Goal: Book appointment/travel/reservation

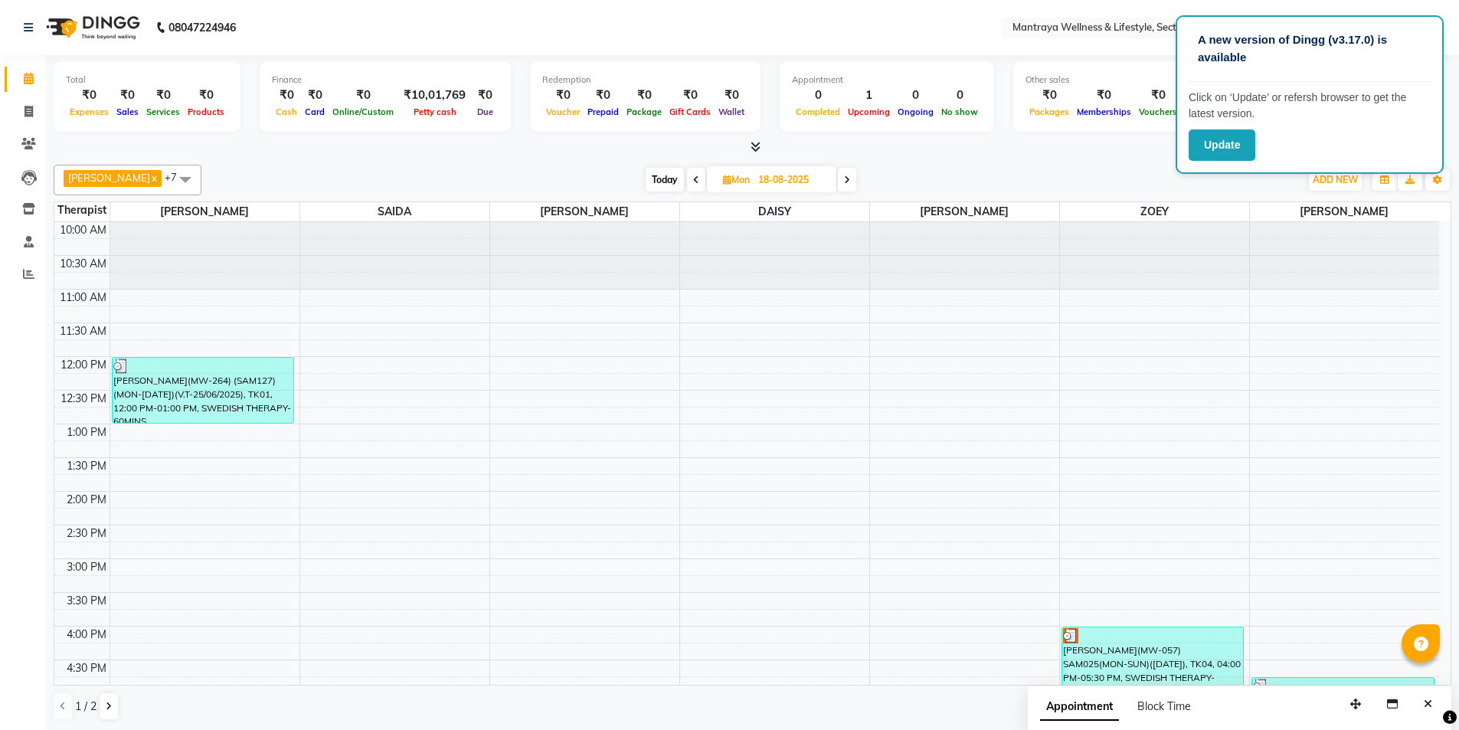
scroll to position [345, 0]
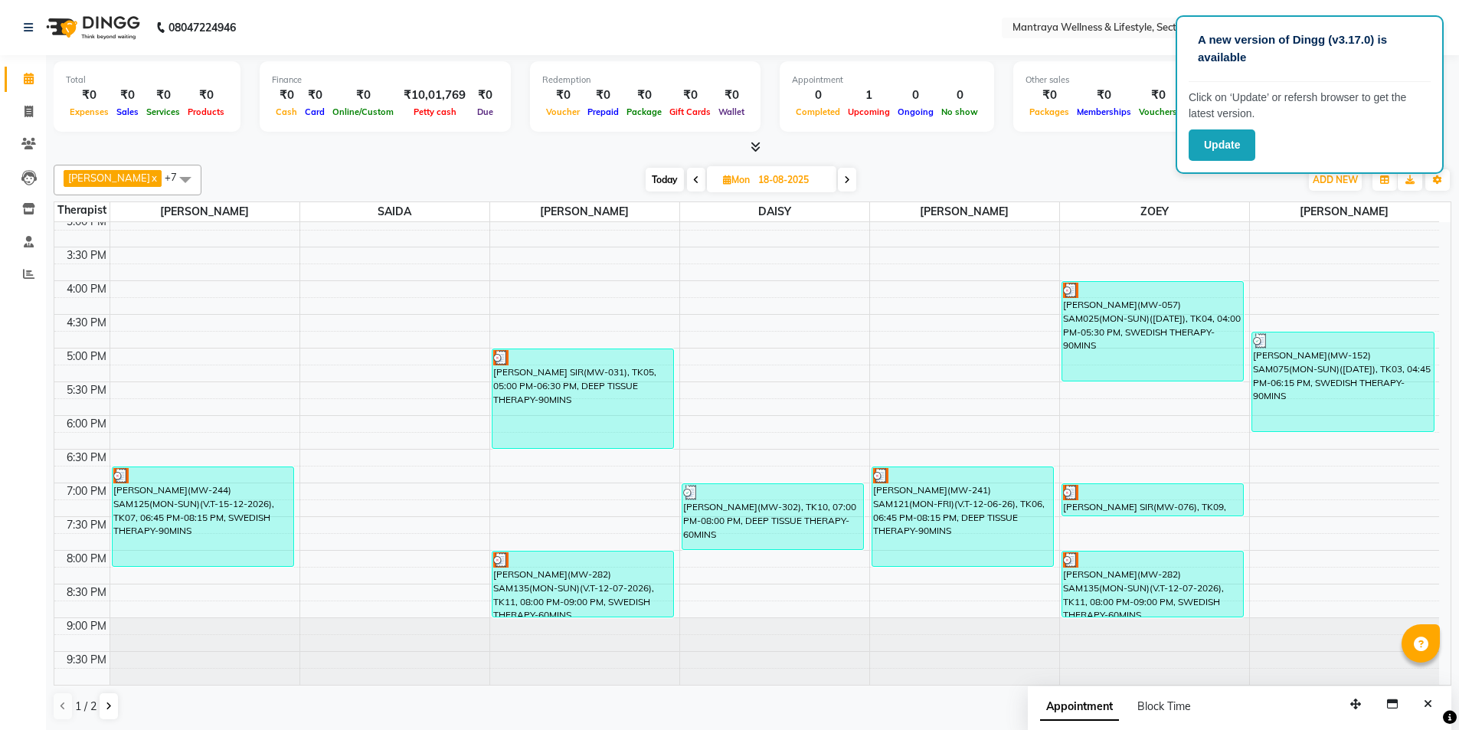
click at [648, 183] on span "Today" at bounding box center [664, 180] width 38 height 24
type input "[DATE]"
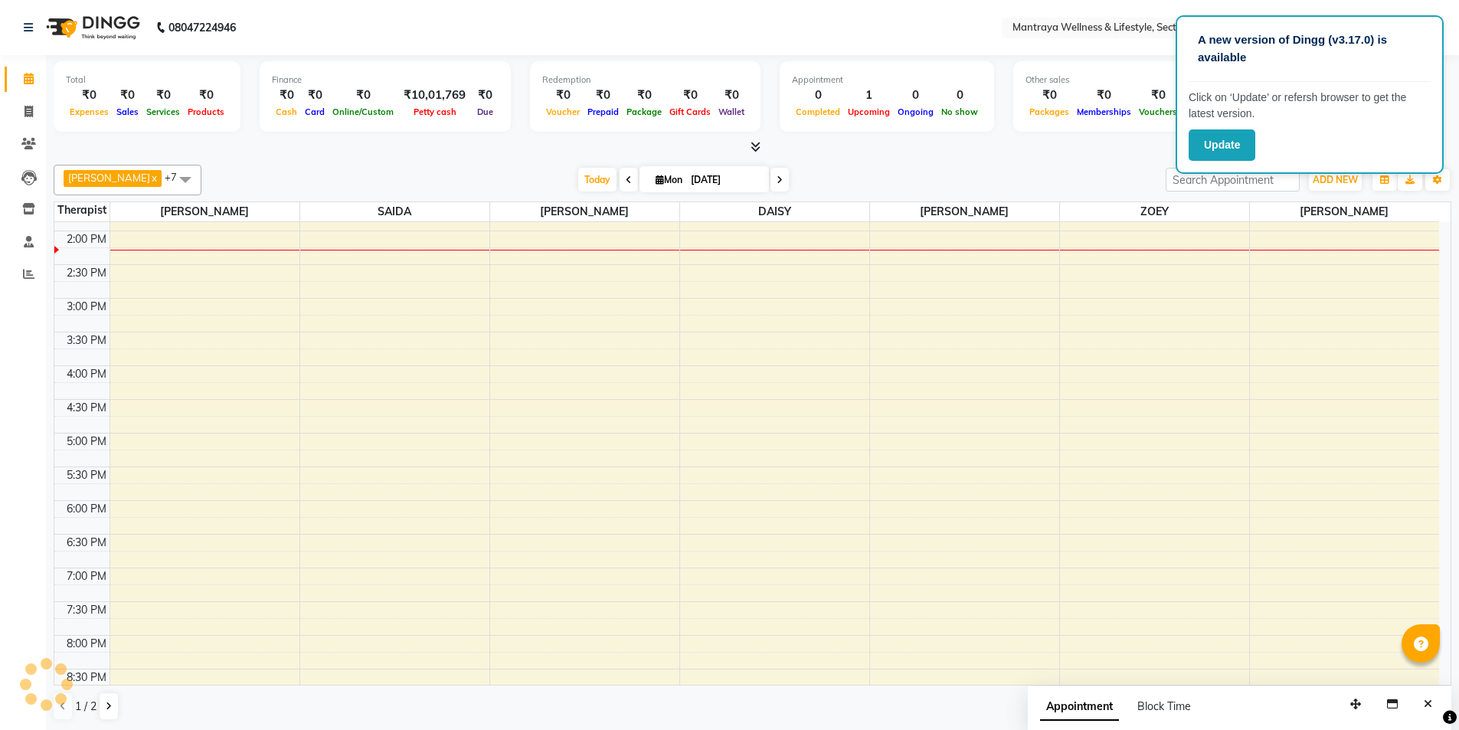
scroll to position [0, 0]
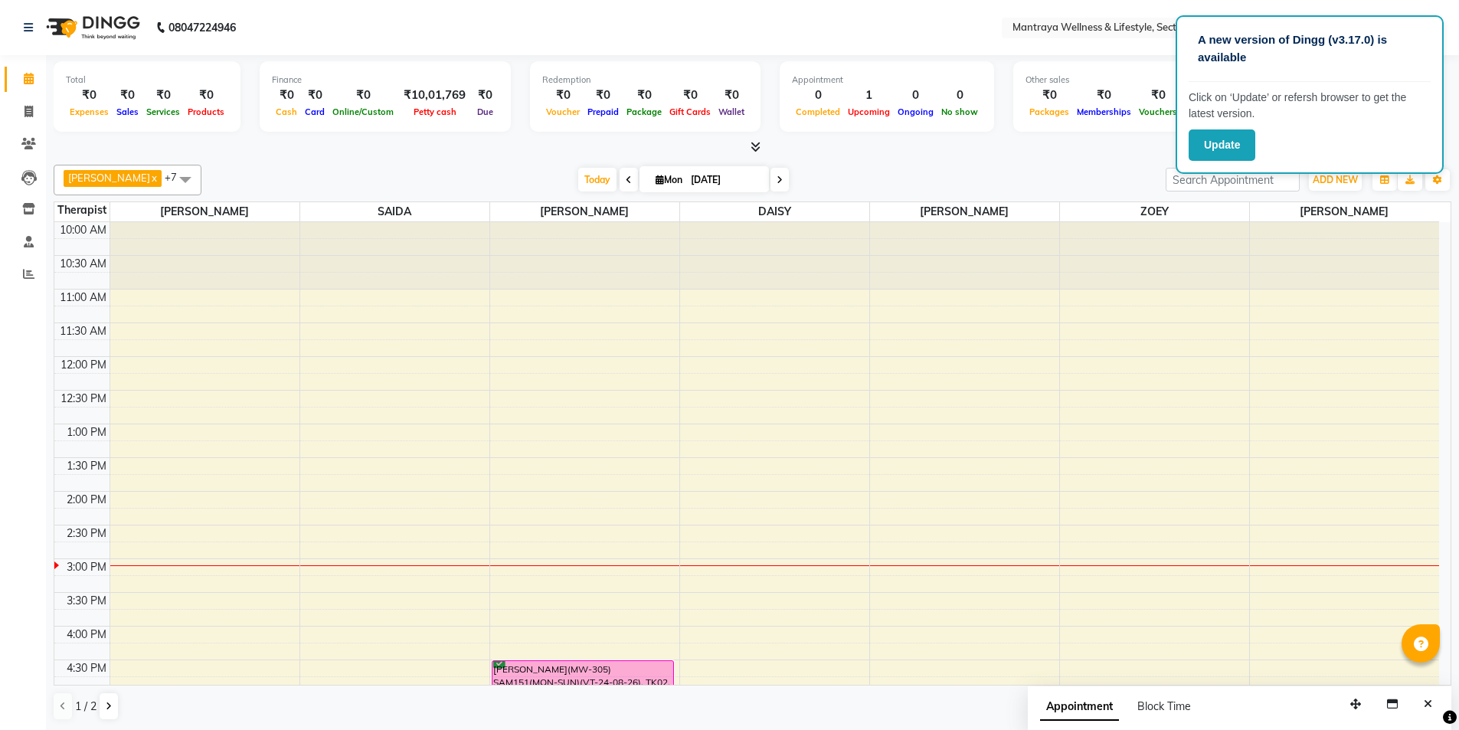
click at [707, 178] on input "[DATE]" at bounding box center [724, 179] width 77 height 23
select select "9"
select select "2025"
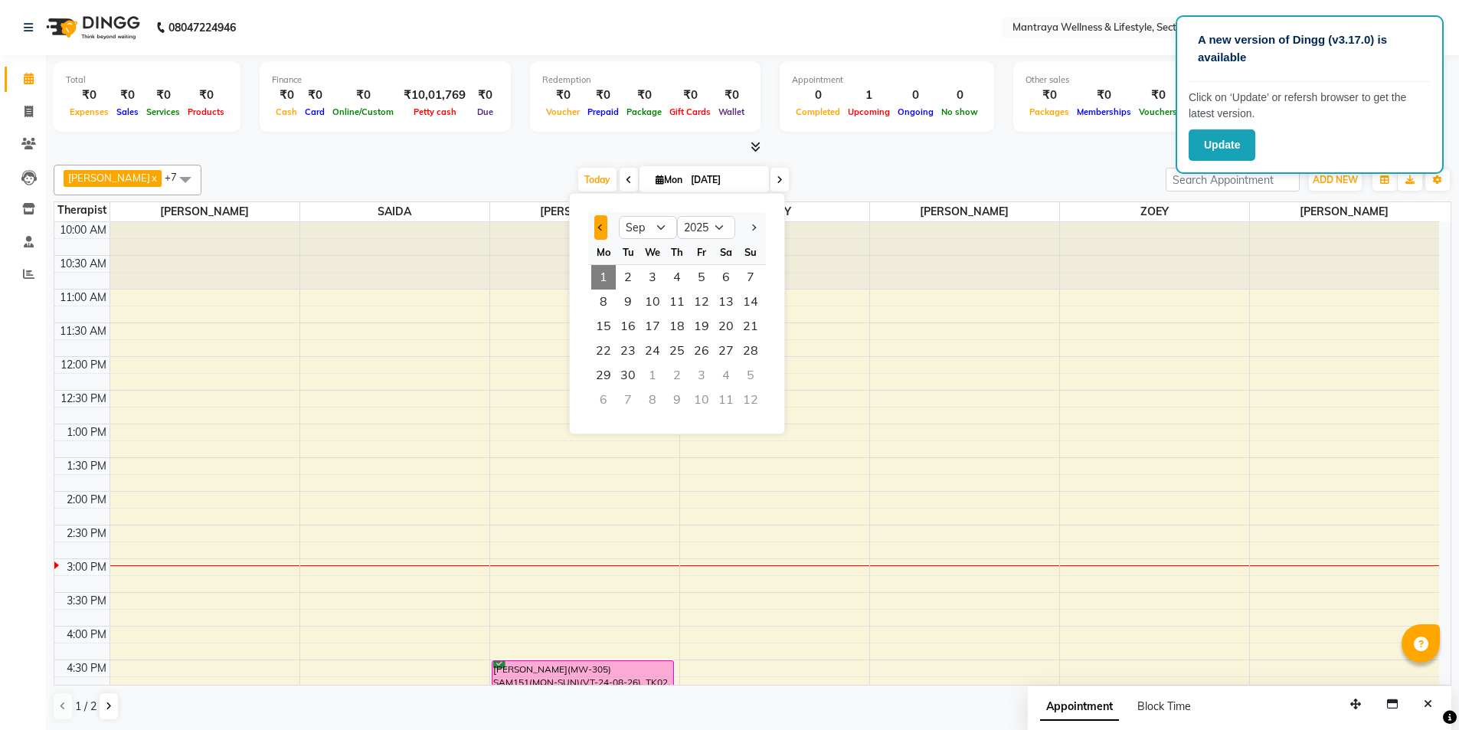
drag, startPoint x: 603, startPoint y: 225, endPoint x: 614, endPoint y: 255, distance: 32.0
click at [604, 225] on button "Previous month" at bounding box center [600, 227] width 13 height 25
select select "8"
click at [609, 374] on span "25" at bounding box center [603, 375] width 25 height 25
type input "[DATE]"
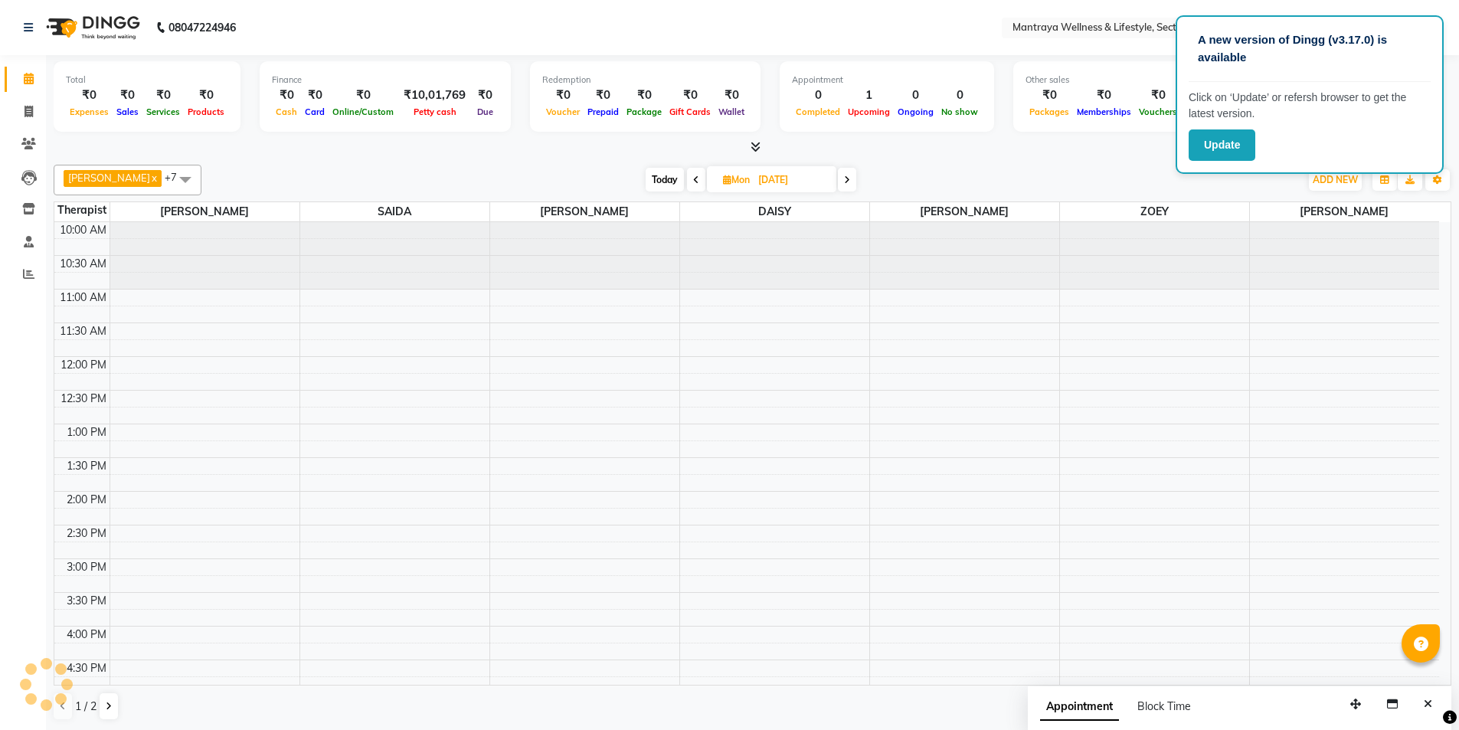
scroll to position [338, 0]
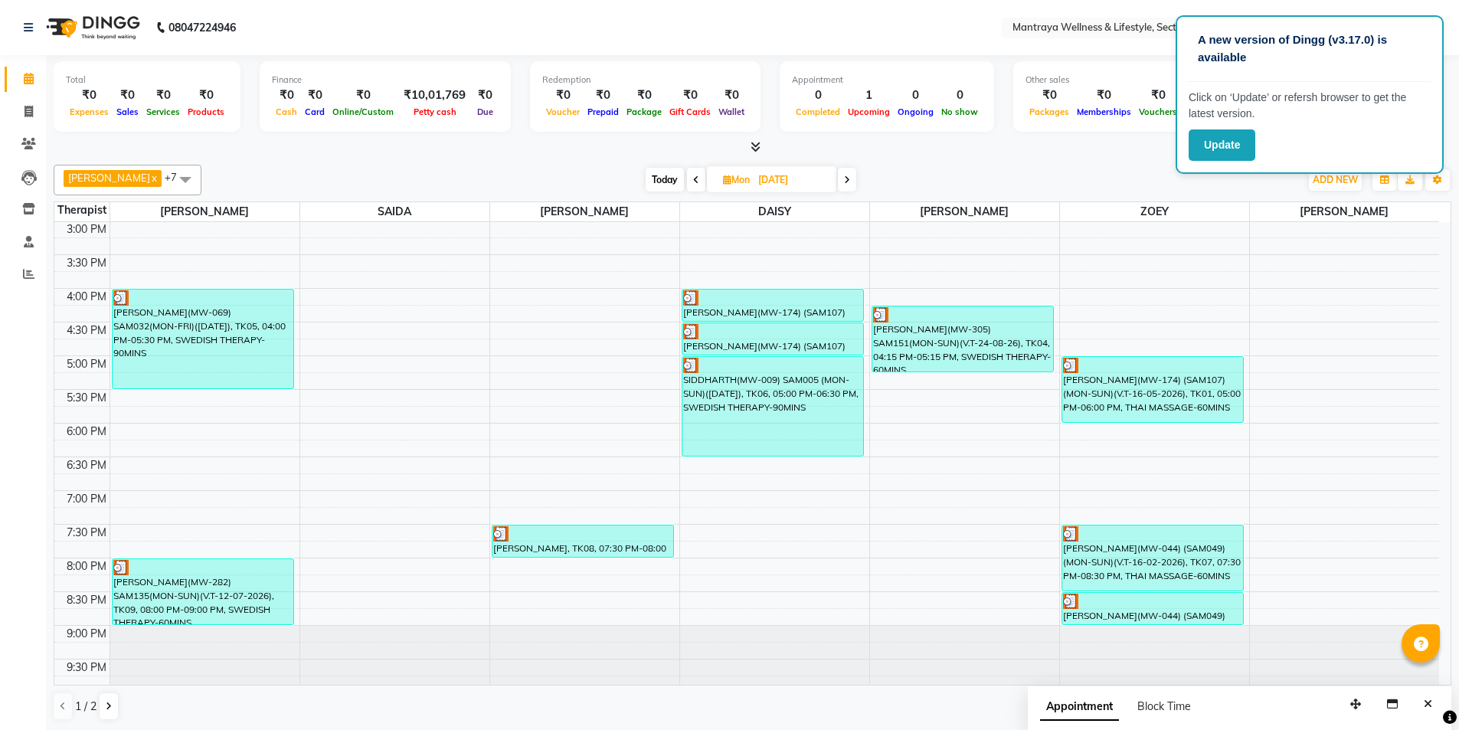
click at [718, 172] on span "[DATE]" at bounding box center [771, 179] width 129 height 26
click at [730, 175] on span "Mon" at bounding box center [736, 179] width 34 height 11
select select "8"
select select "2025"
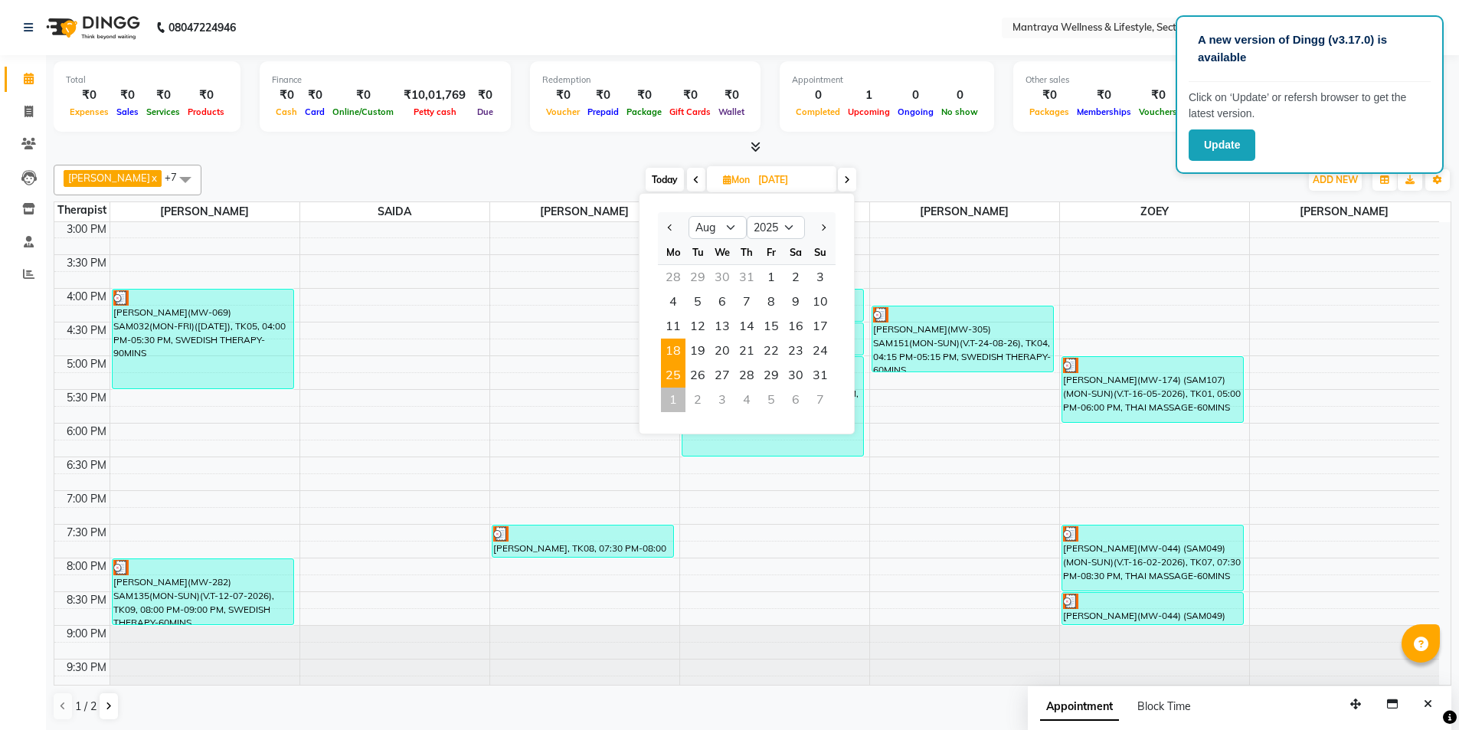
click at [669, 345] on span "18" at bounding box center [673, 350] width 25 height 25
type input "18-08-2025"
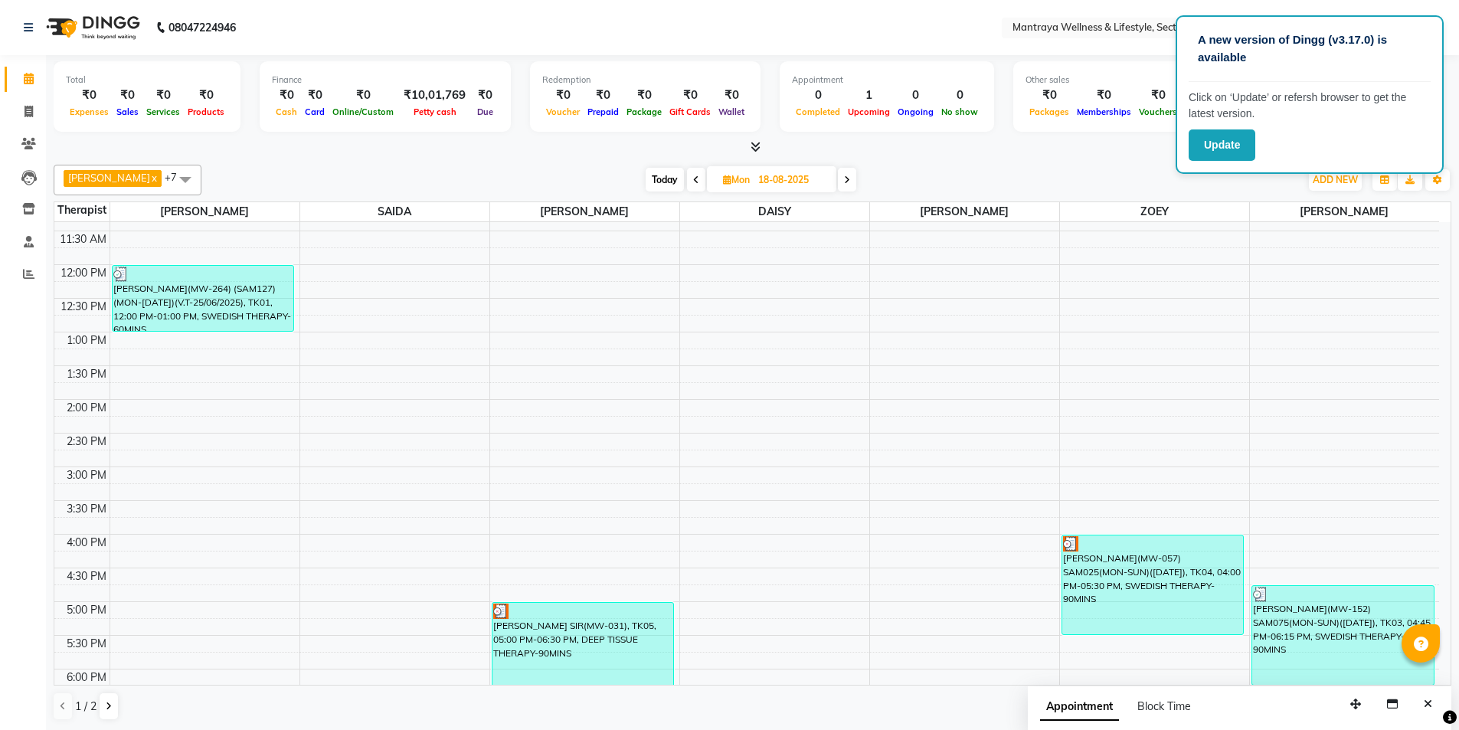
scroll to position [31, 0]
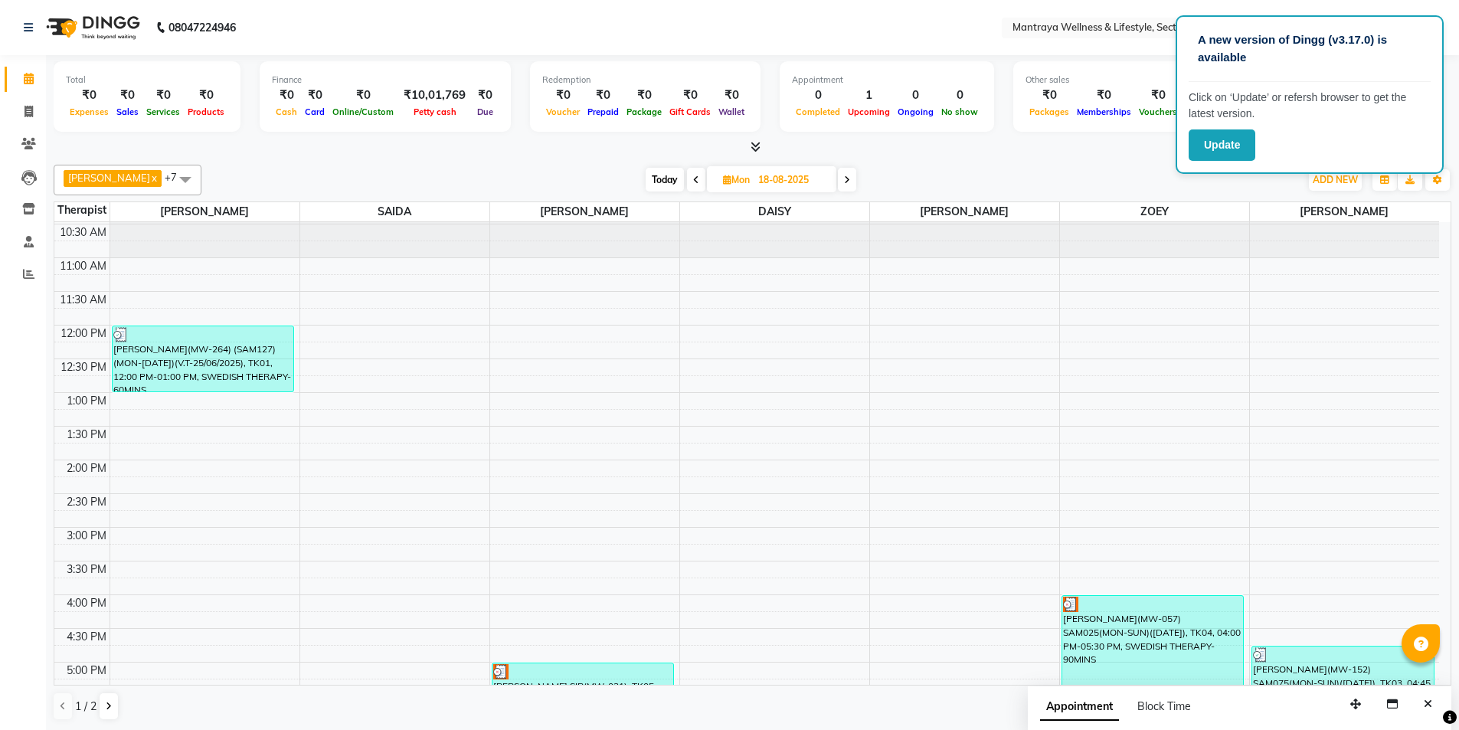
click at [730, 172] on span "[DATE]" at bounding box center [771, 179] width 129 height 26
click at [729, 181] on span "Mon" at bounding box center [736, 179] width 34 height 11
select select "8"
select select "2025"
click at [672, 319] on span "11" at bounding box center [673, 326] width 25 height 25
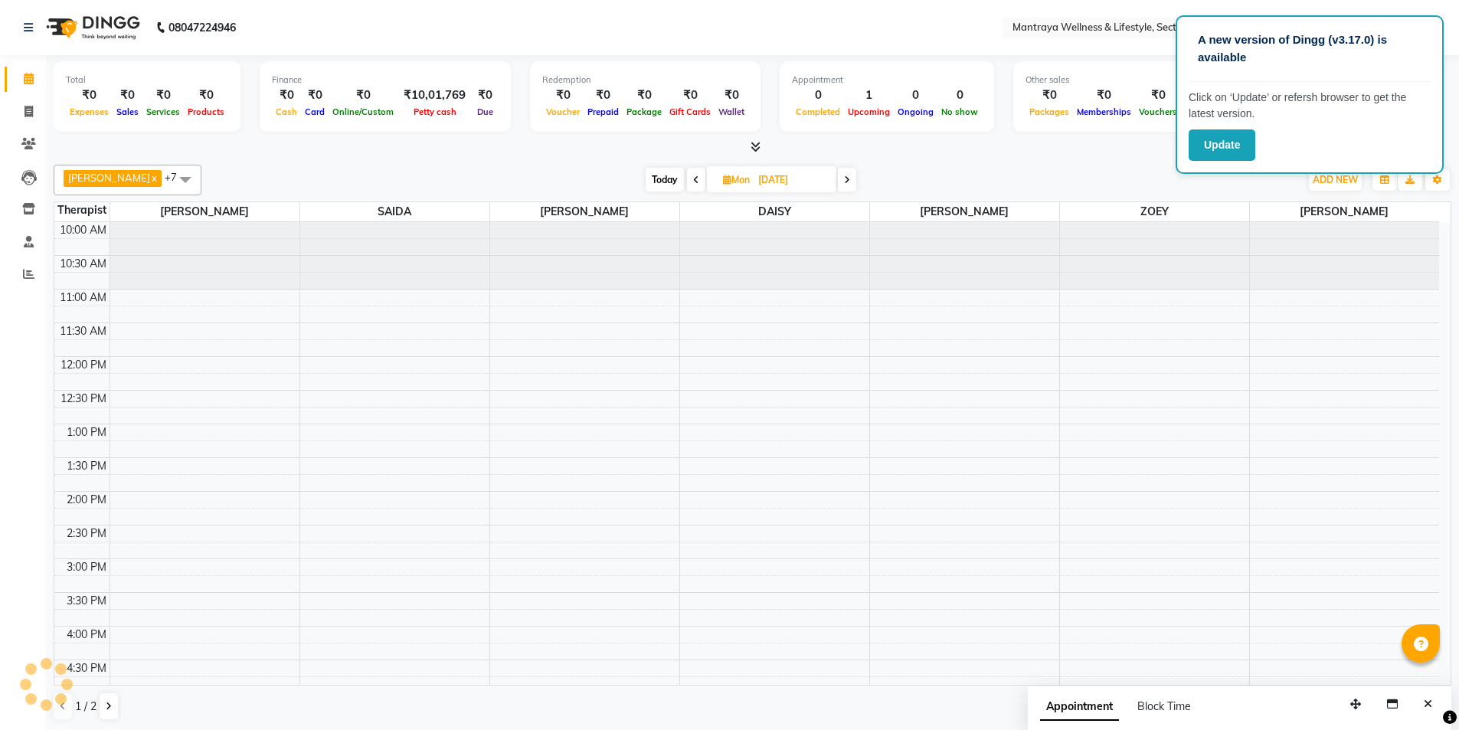
scroll to position [338, 0]
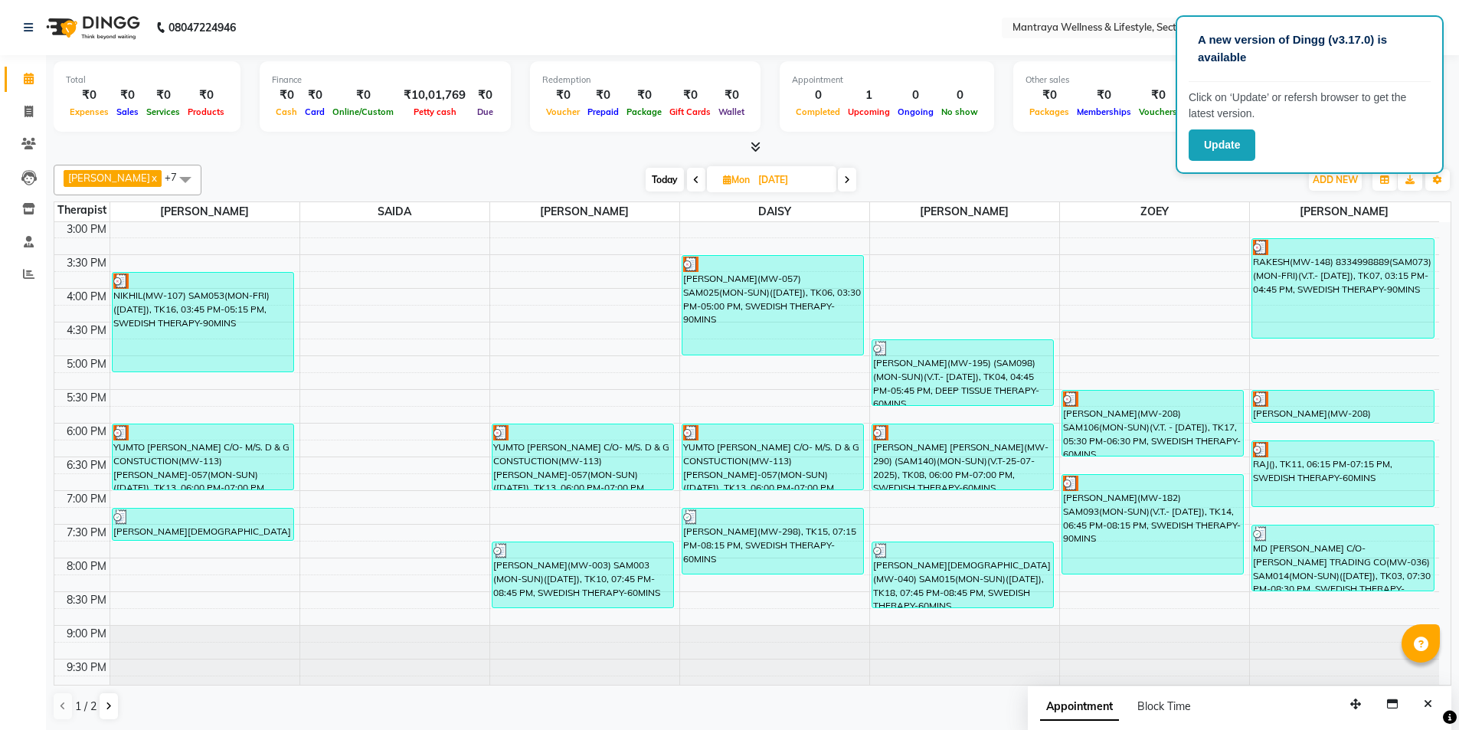
click at [658, 173] on span "Today" at bounding box center [664, 180] width 38 height 24
type input "[DATE]"
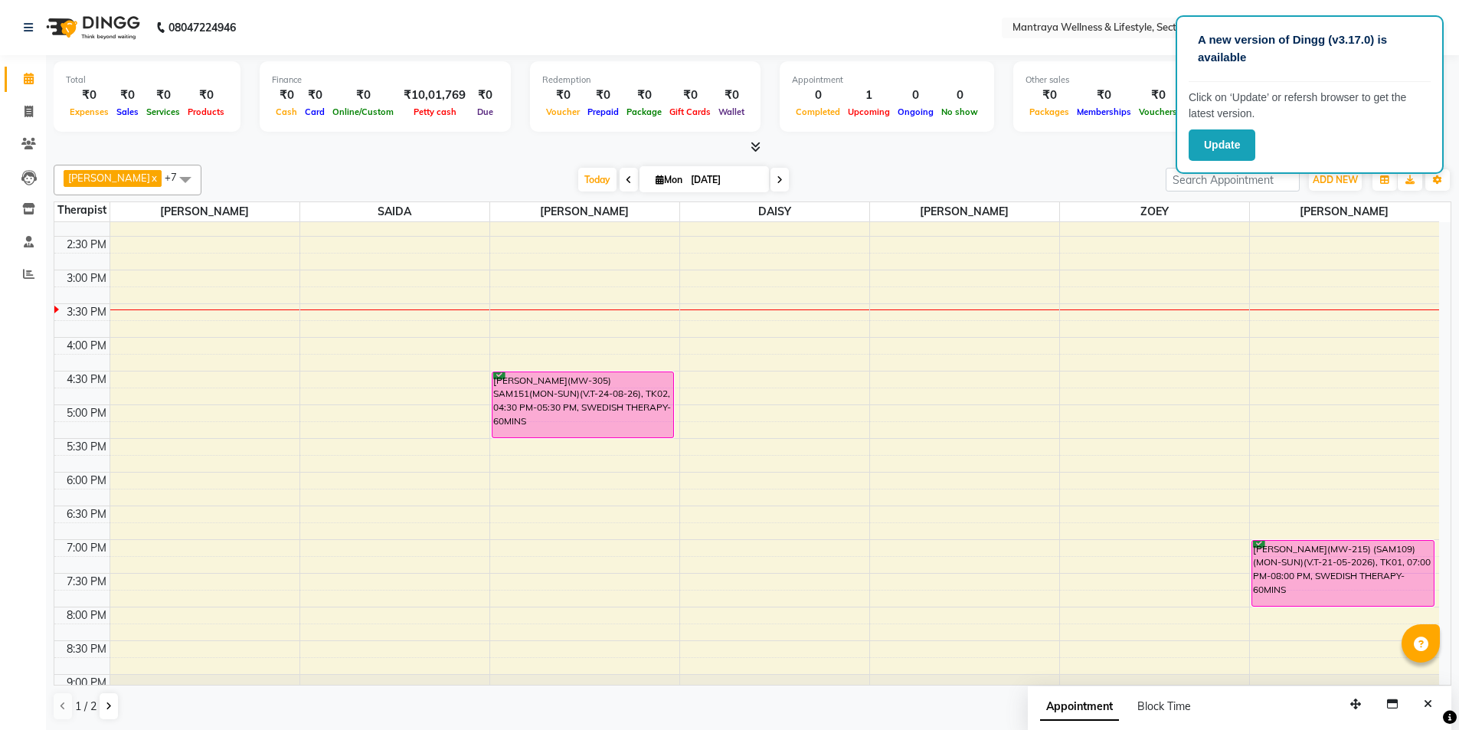
scroll to position [306, 0]
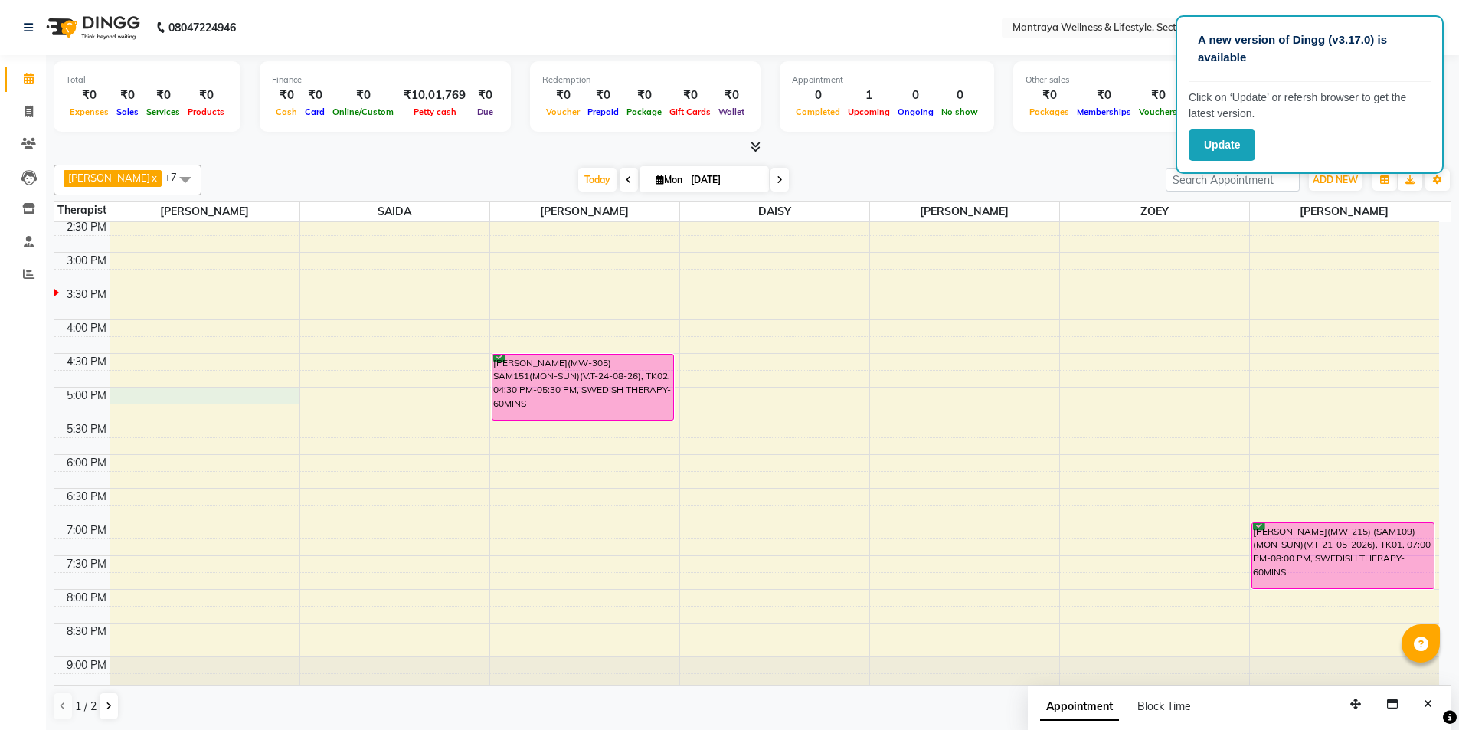
click at [209, 394] on div "10:00 AM 10:30 AM 11:00 AM 11:30 AM 12:00 PM 12:30 PM 1:00 PM 1:30 PM 2:00 PM 2…" at bounding box center [746, 320] width 1384 height 808
select select "69829"
select select "1020"
select select "tentative"
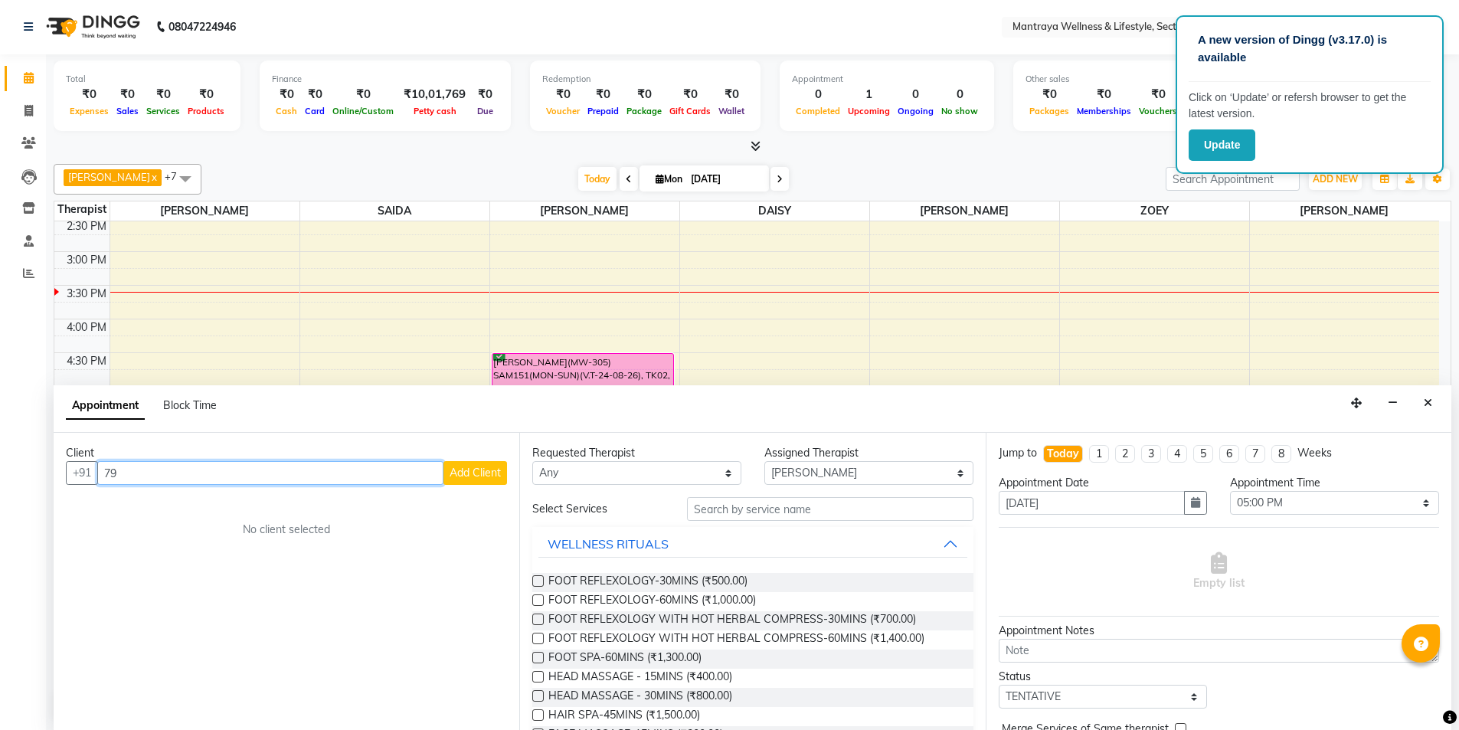
type input "7"
click at [217, 532] on span "[PERSON_NAME](MW-119)" at bounding box center [196, 529] width 158 height 15
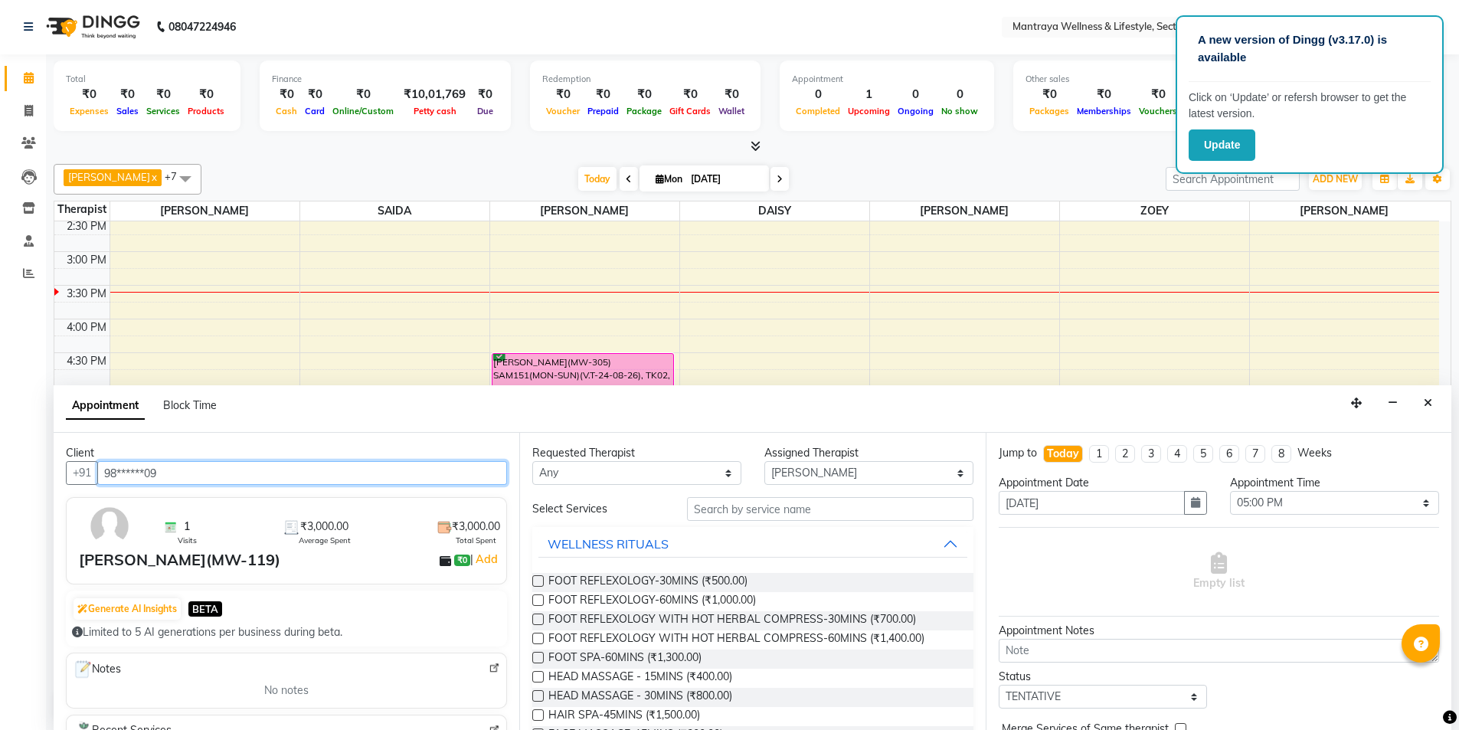
type input "98******09"
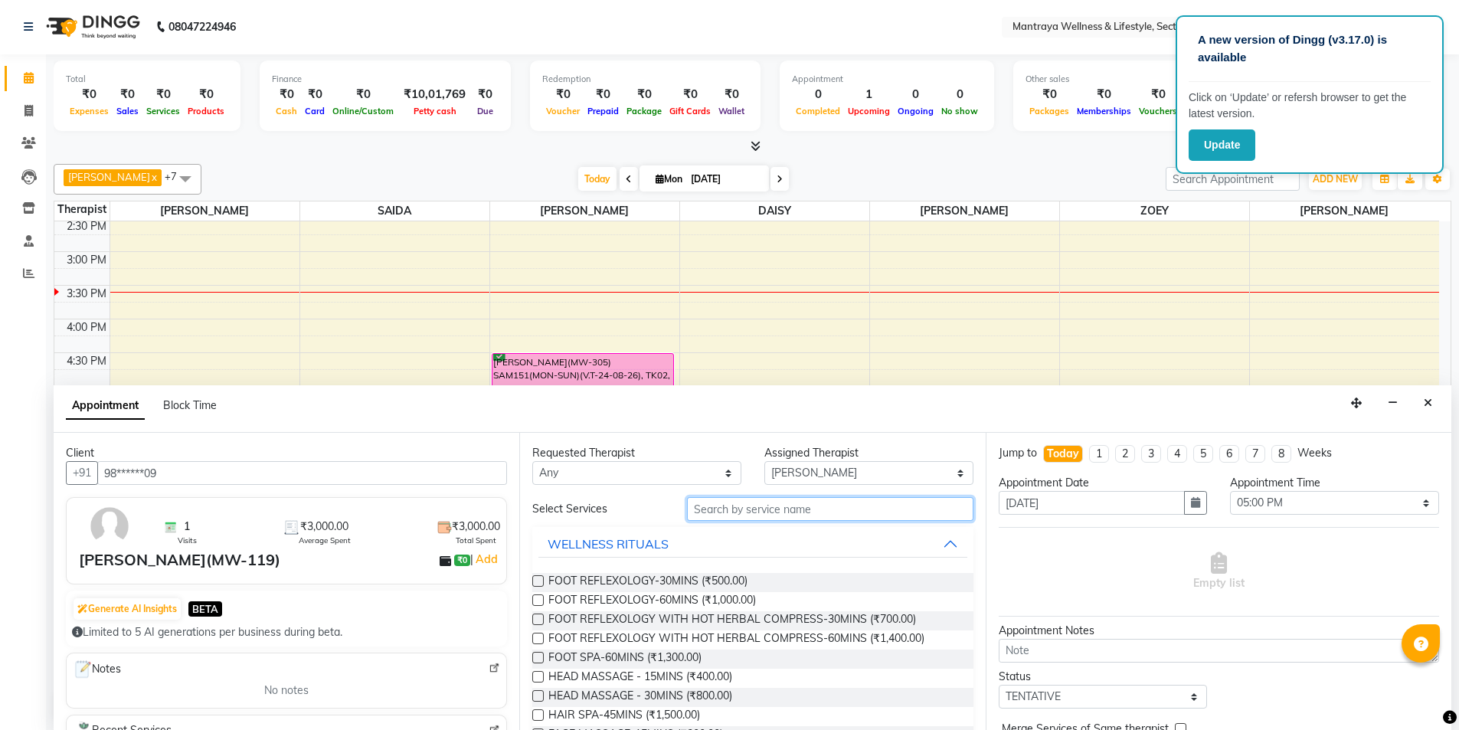
click at [710, 502] on input "text" at bounding box center [830, 509] width 286 height 24
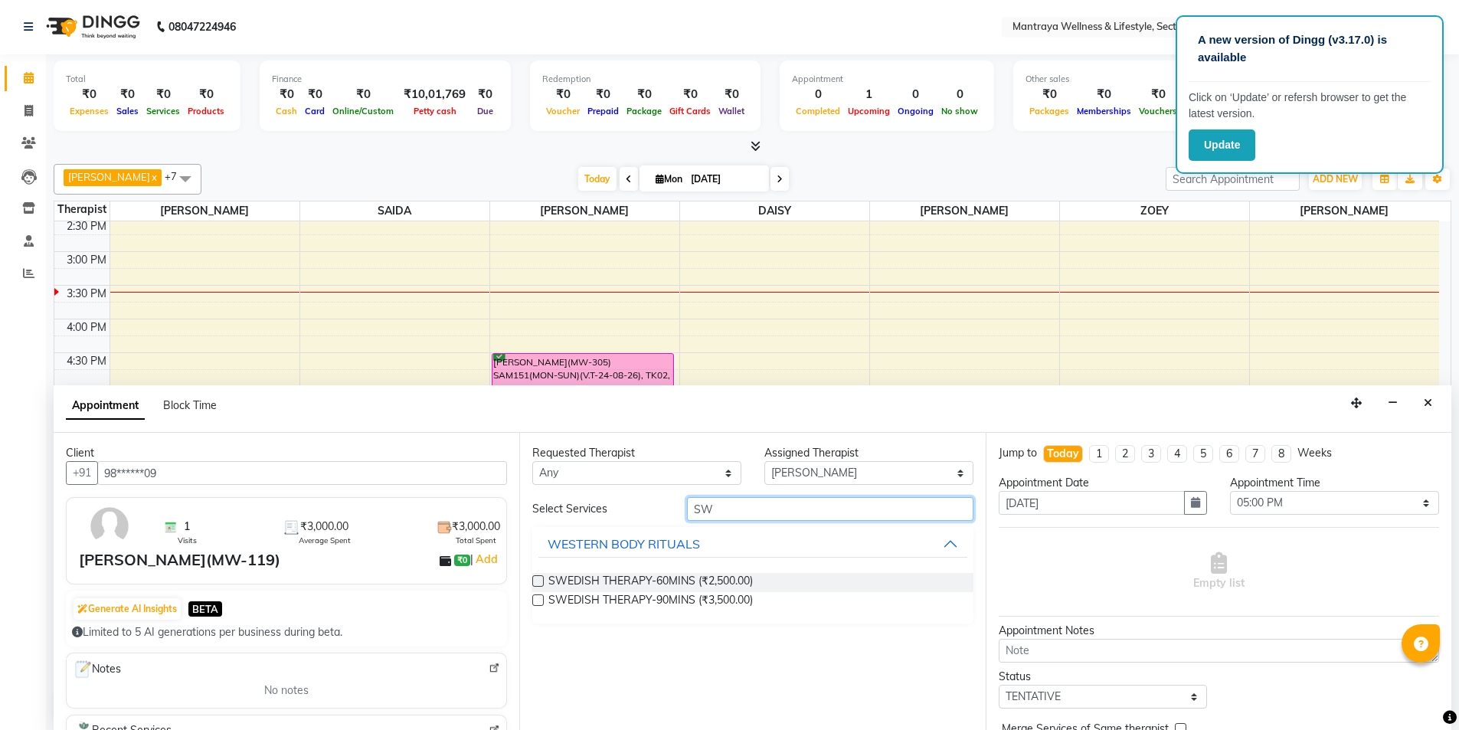
type input "S"
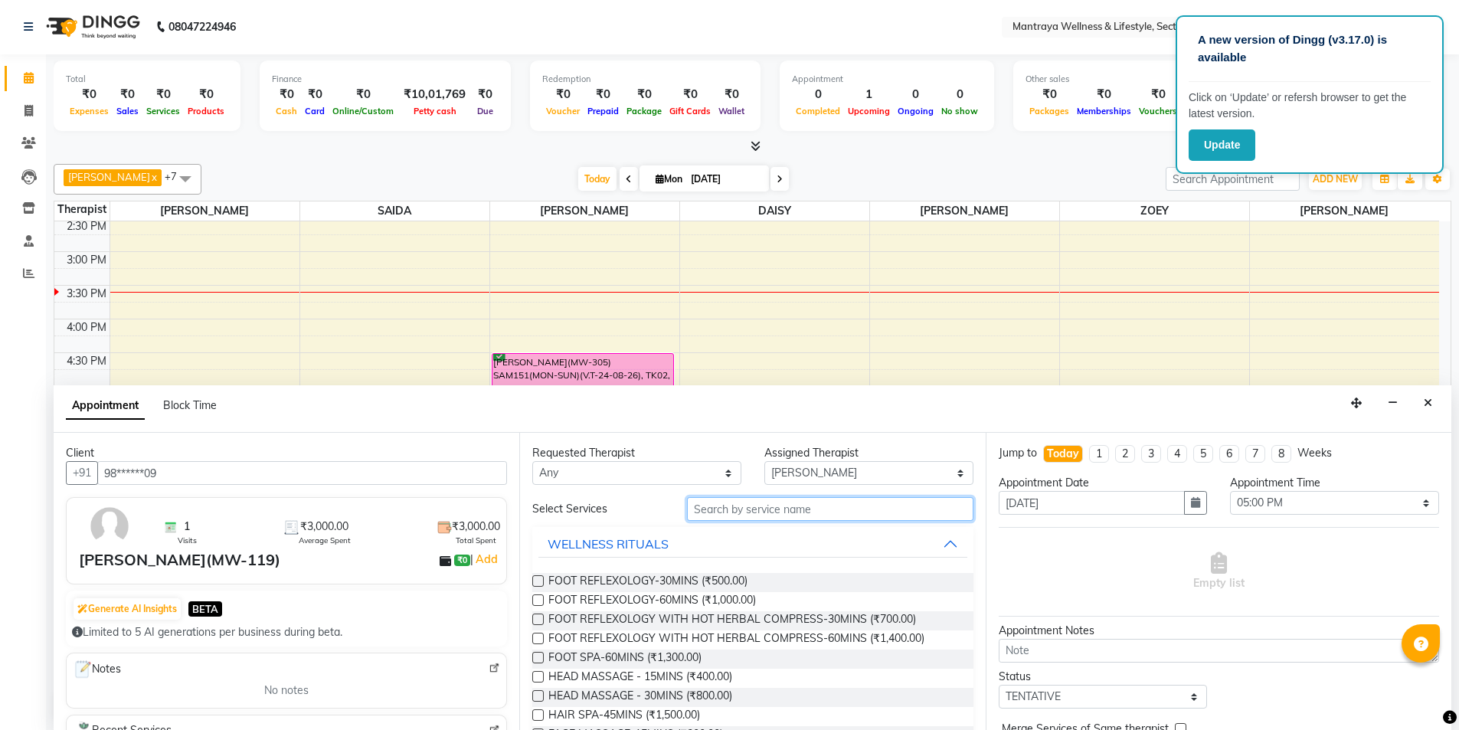
type input "S"
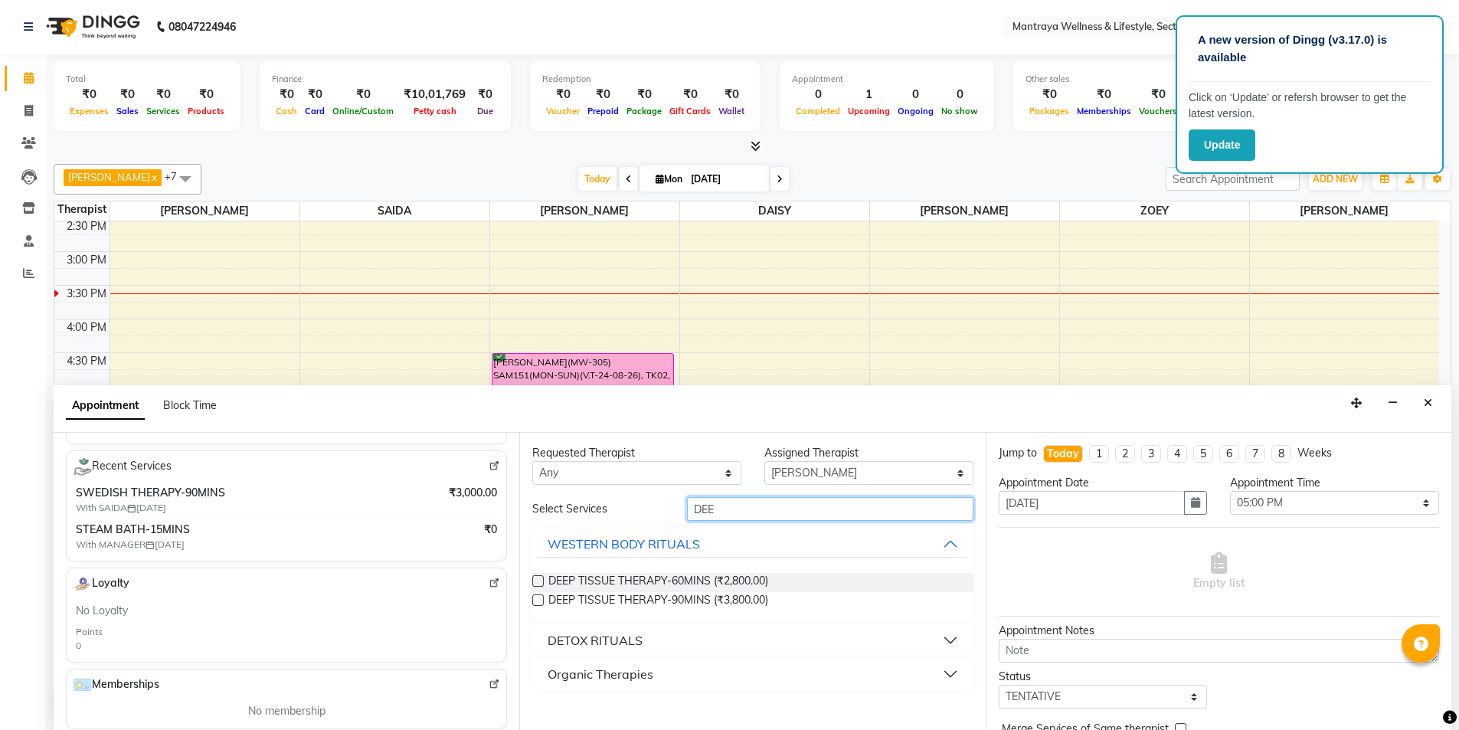
scroll to position [230, 0]
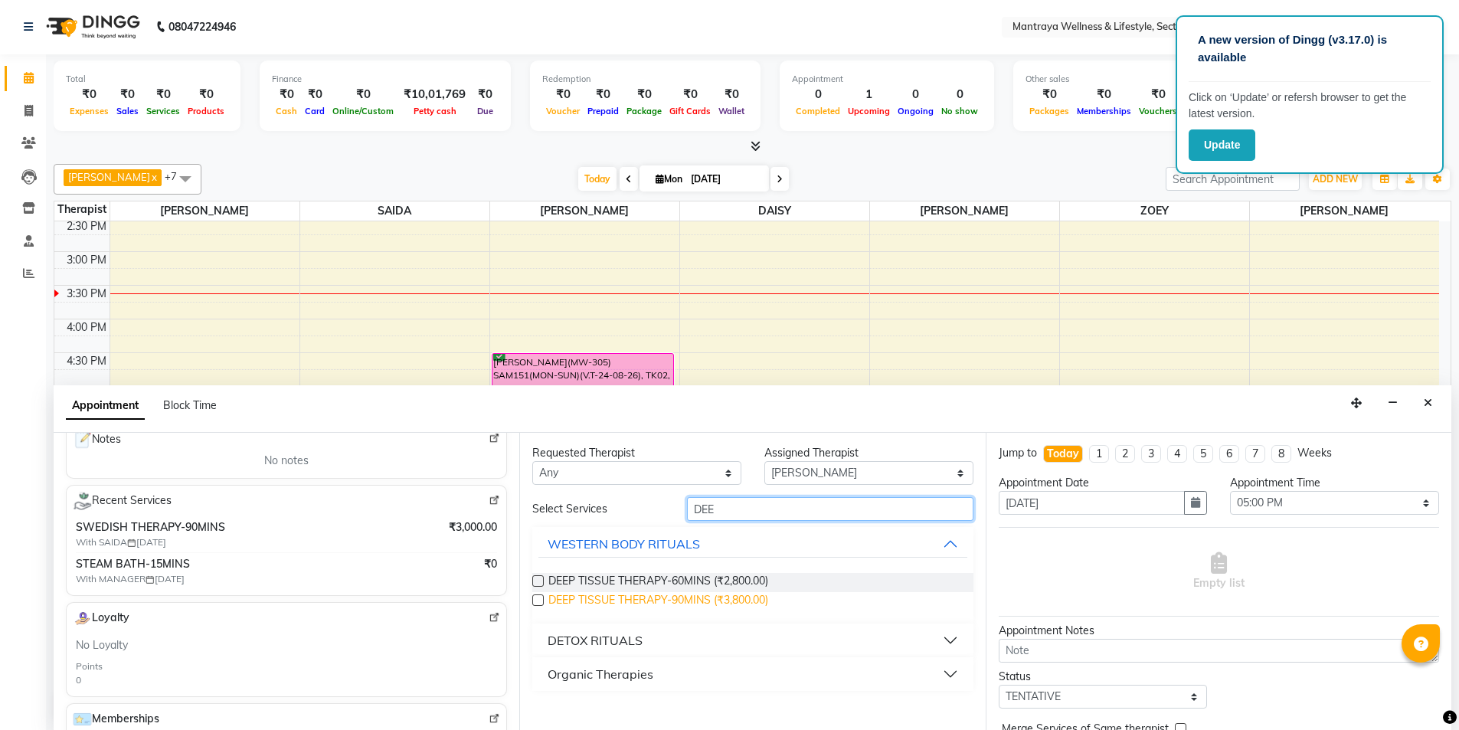
type input "DEE"
click at [619, 595] on span "DEEP TISSUE THERAPY-90MINS (₹3,800.00)" at bounding box center [658, 601] width 220 height 19
checkbox input "false"
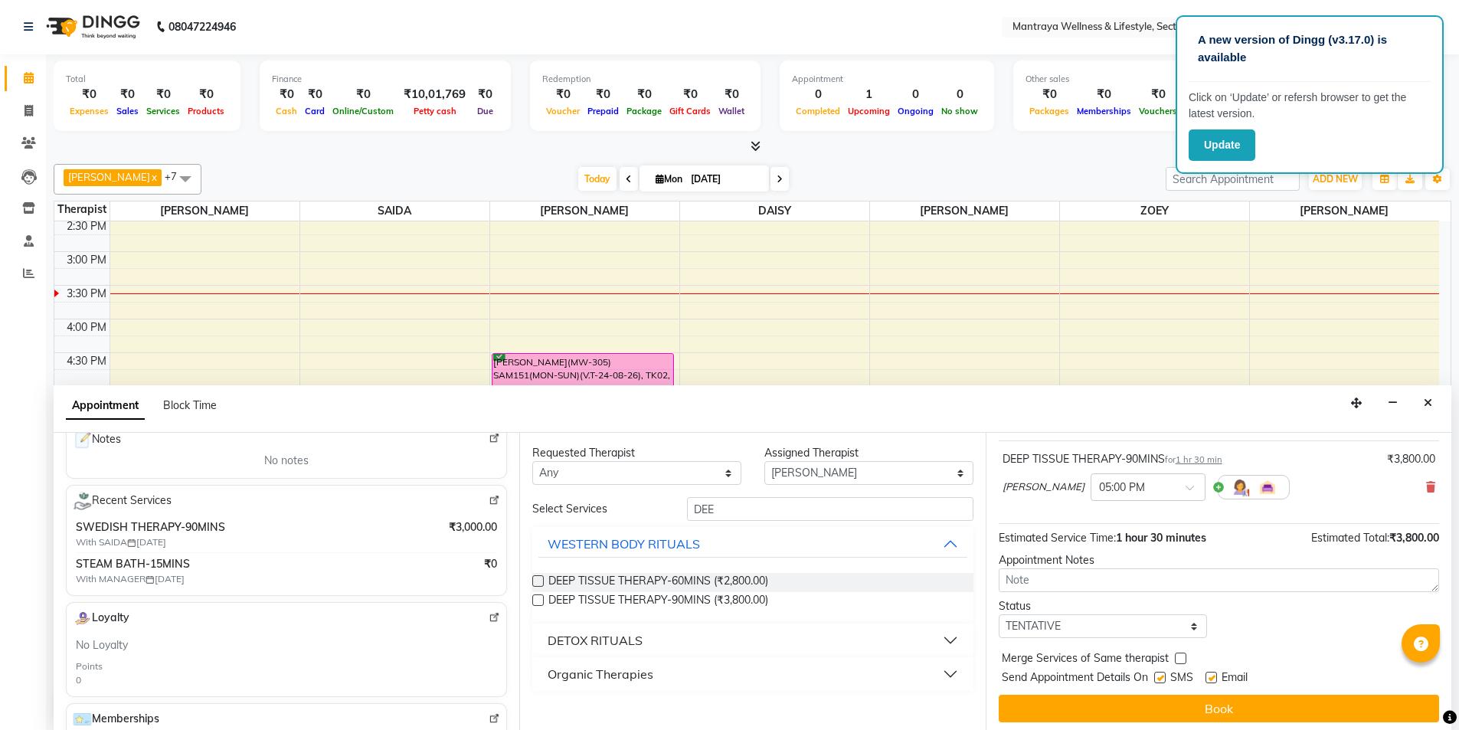
scroll to position [91, 0]
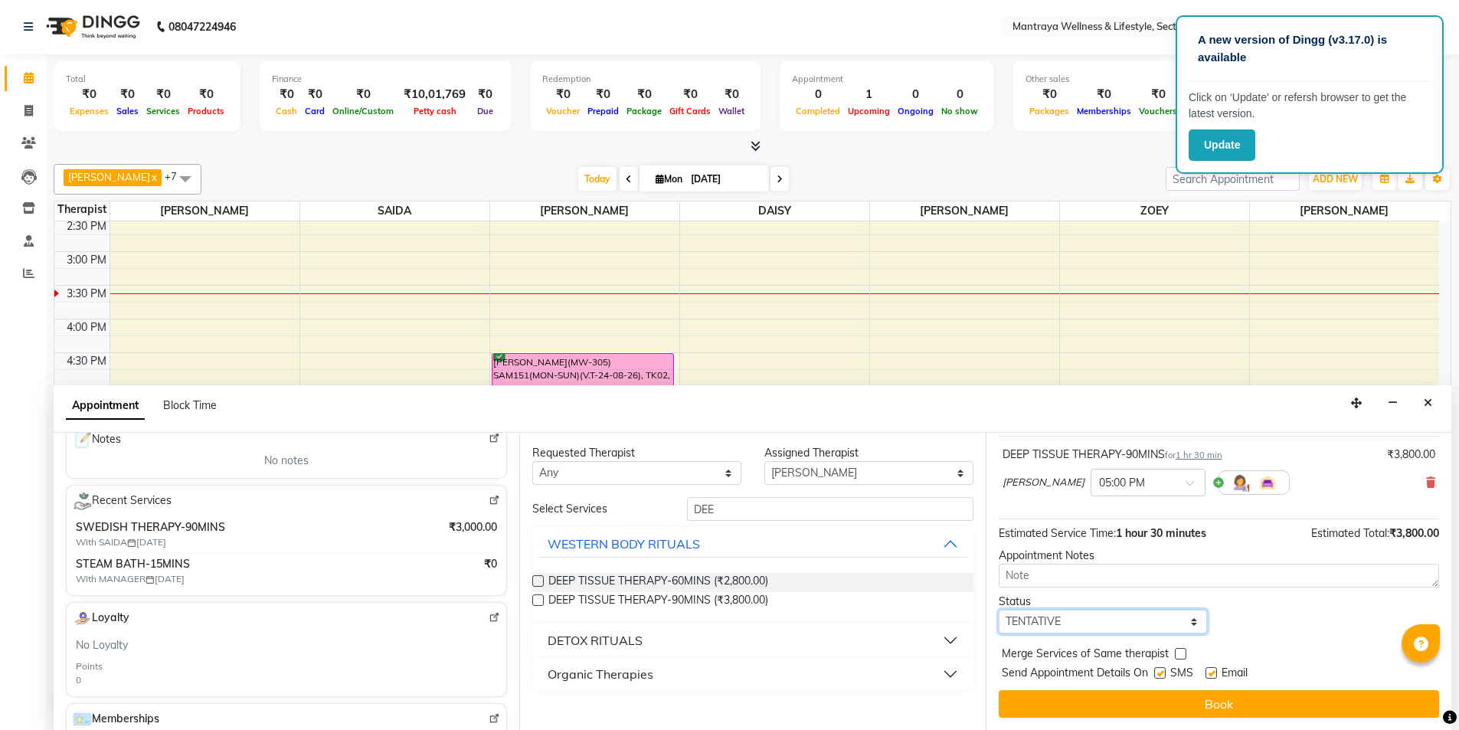
click at [1116, 622] on select "Select TENTATIVE CONFIRM CHECK-IN UPCOMING" at bounding box center [1102, 621] width 209 height 24
select select "confirm booking"
click at [998, 609] on select "Select TENTATIVE CONFIRM CHECK-IN UPCOMING" at bounding box center [1102, 621] width 209 height 24
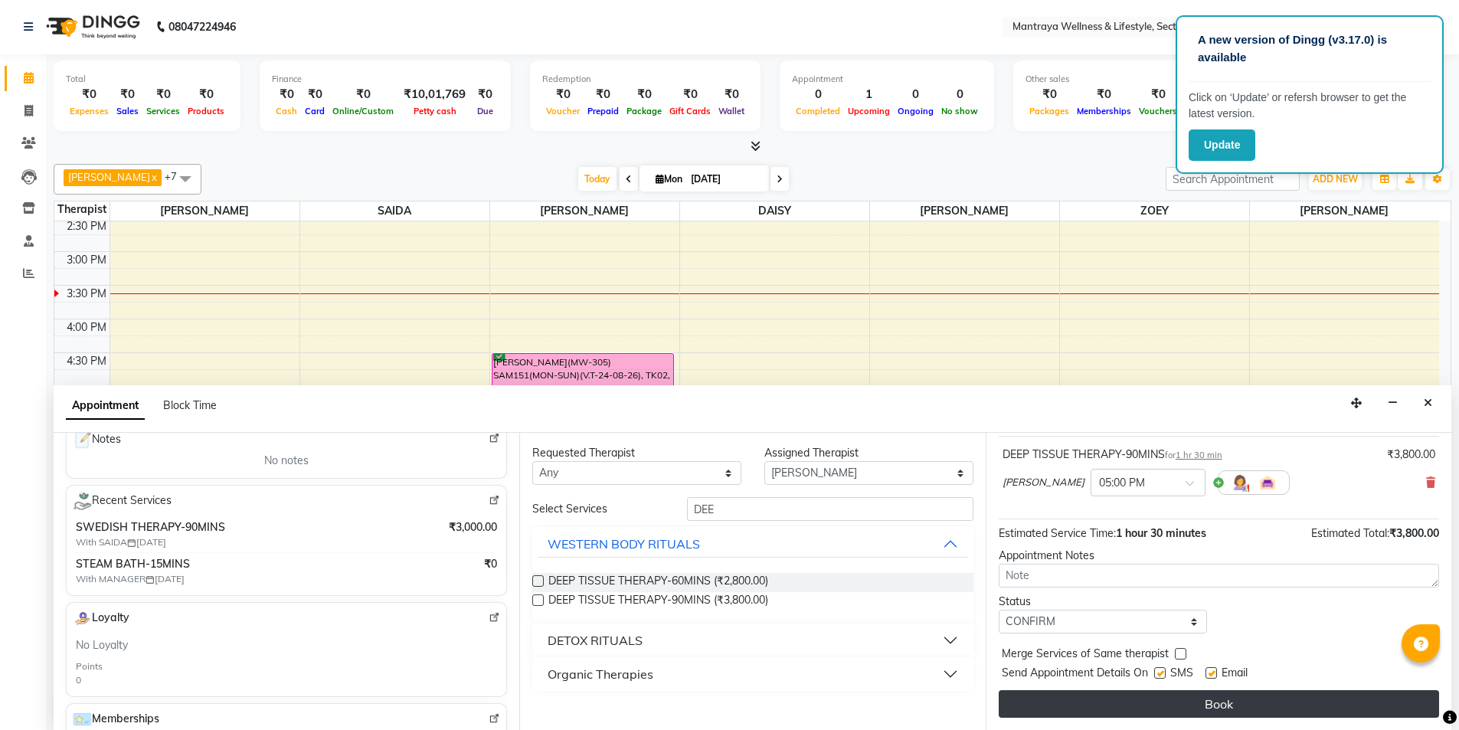
click at [1152, 692] on button "Book" at bounding box center [1218, 704] width 440 height 28
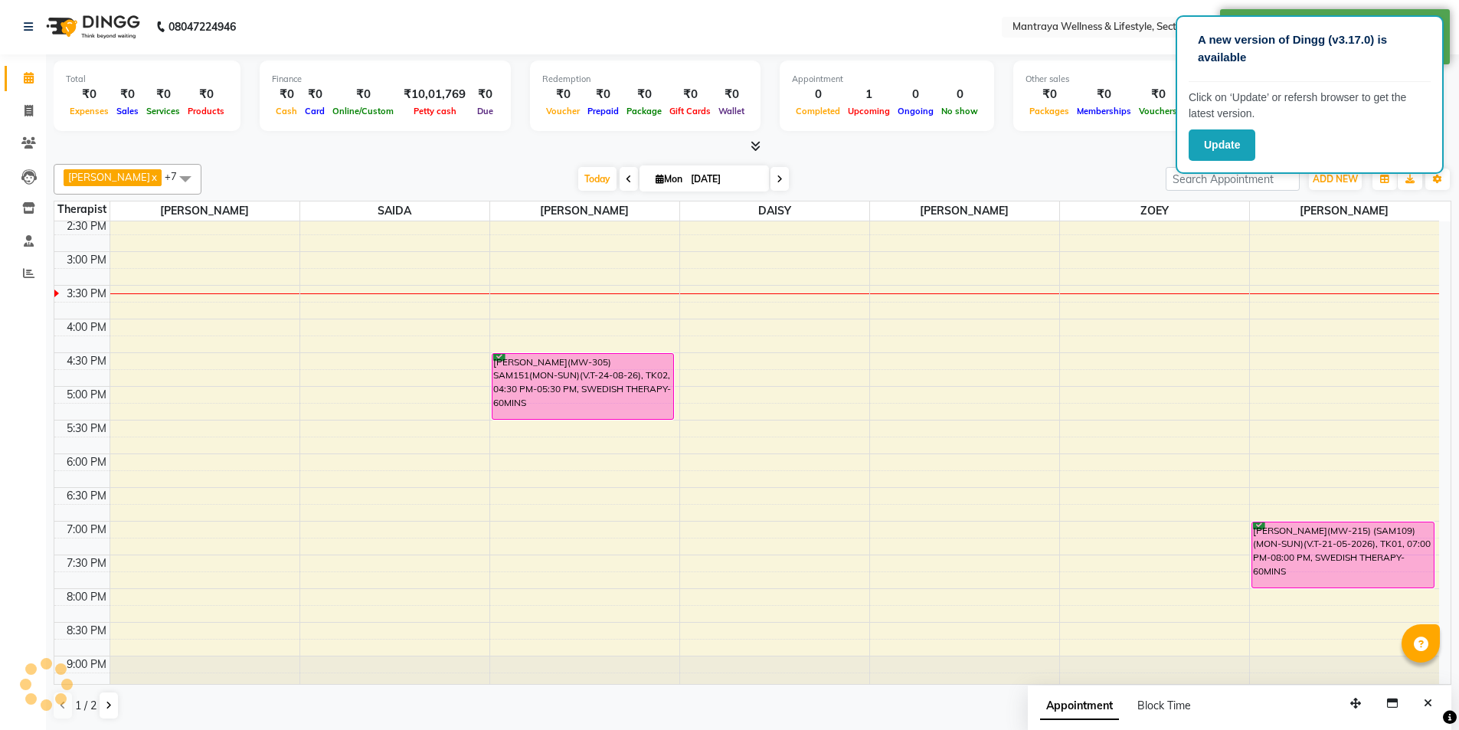
scroll to position [0, 0]
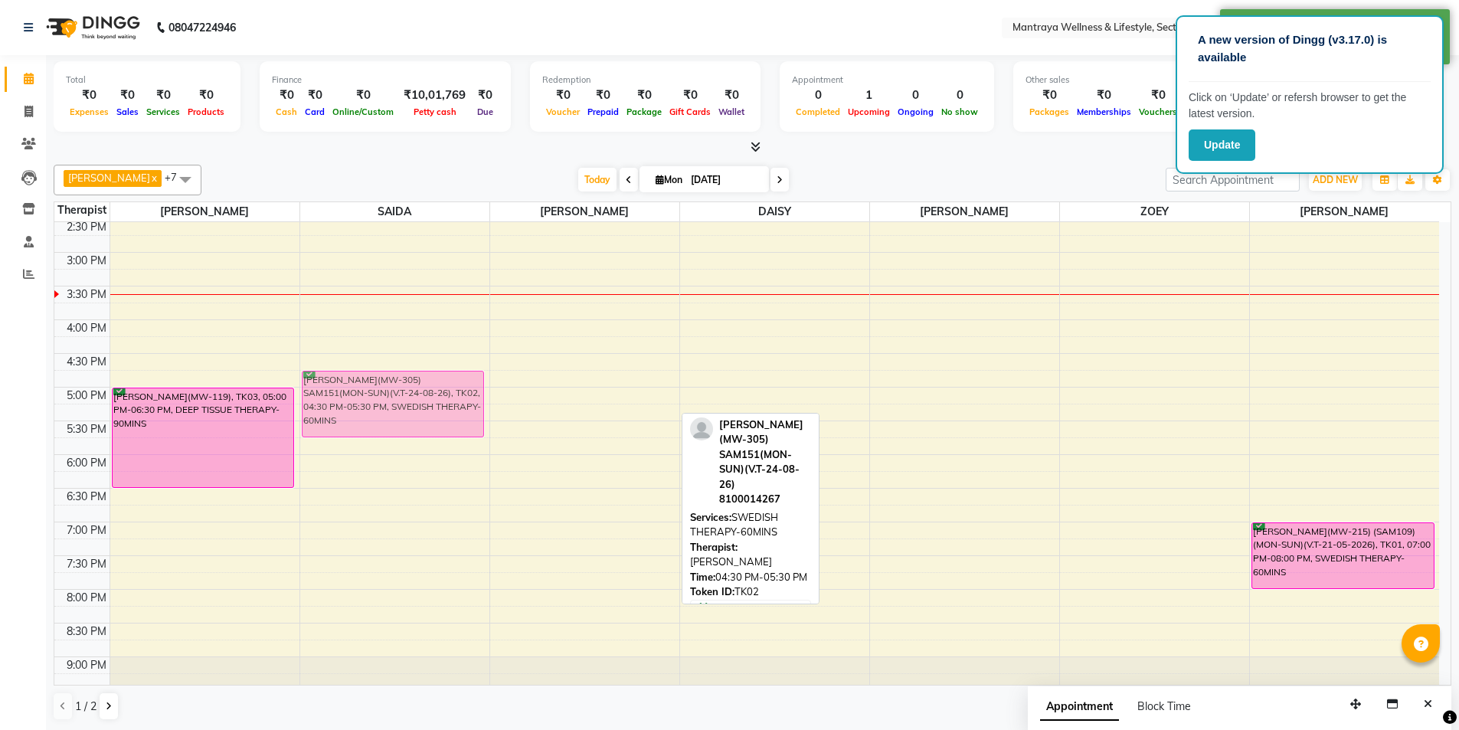
drag, startPoint x: 560, startPoint y: 385, endPoint x: 439, endPoint y: 395, distance: 120.6
click at [439, 395] on tr "[PERSON_NAME](MW-119), TK03, 05:00 PM-06:30 PM, DEEP TISSUE THERAPY-90MINS [PER…" at bounding box center [746, 320] width 1384 height 808
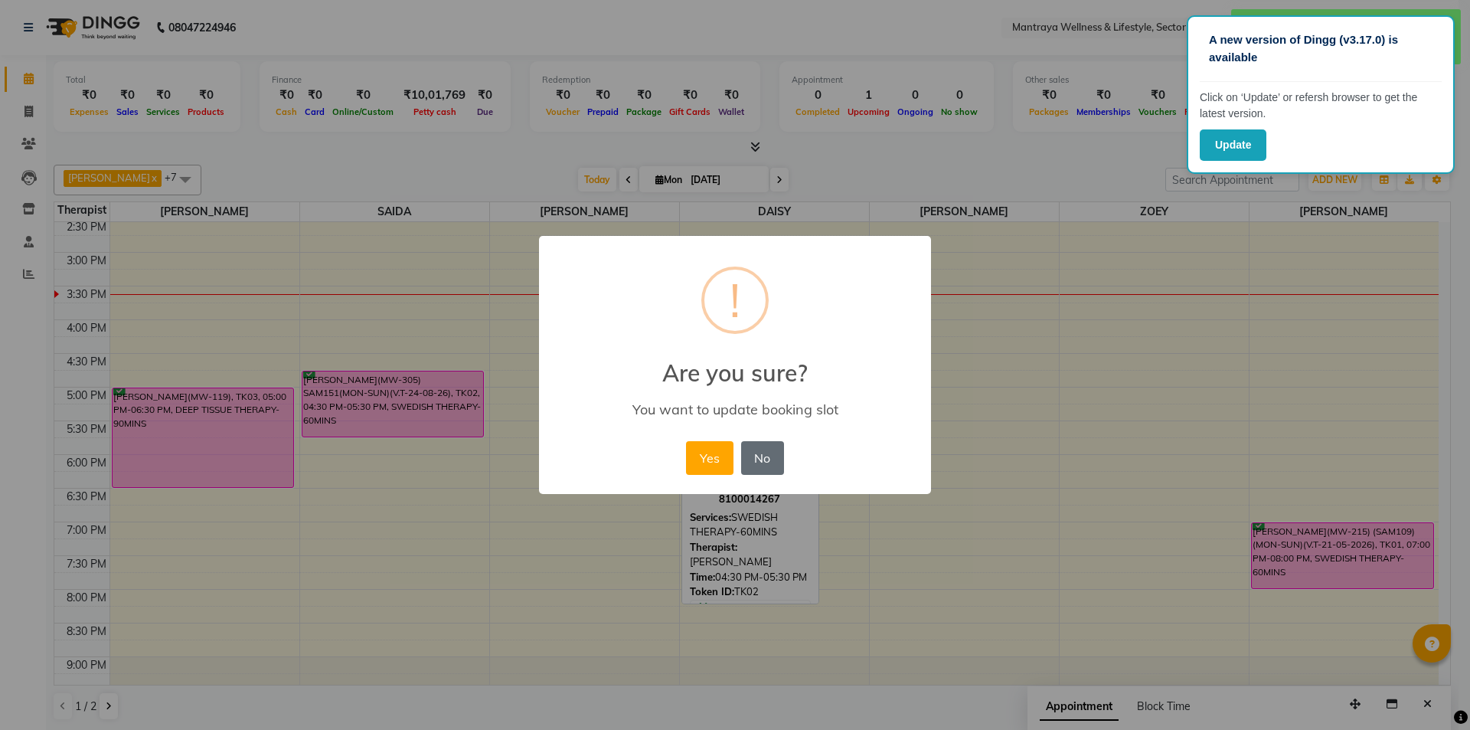
click at [776, 462] on button "No" at bounding box center [762, 458] width 43 height 34
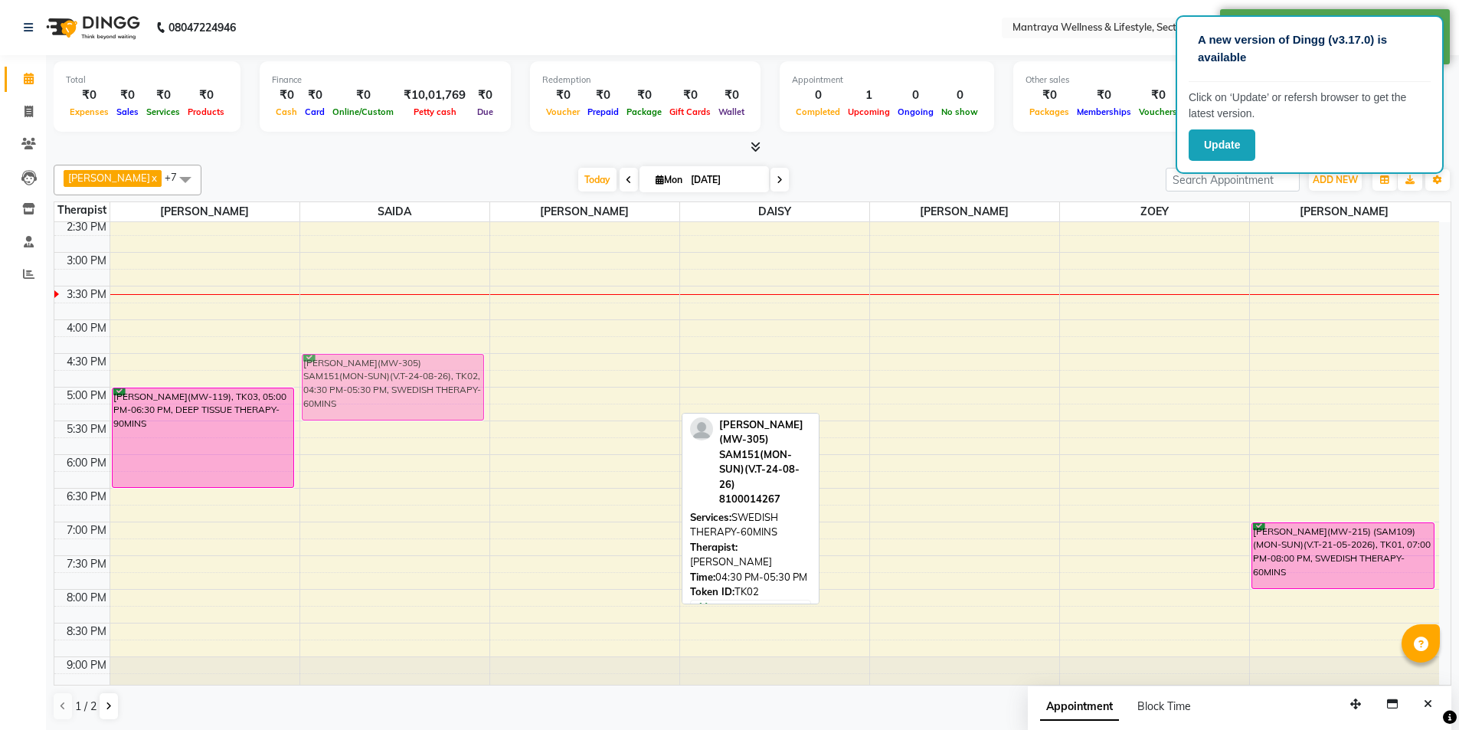
drag, startPoint x: 590, startPoint y: 390, endPoint x: 489, endPoint y: 390, distance: 101.1
click at [489, 390] on div "10:00 AM 10:30 AM 11:00 AM 11:30 AM 12:00 PM 12:30 PM 1:00 PM 1:30 PM 2:00 PM 2…" at bounding box center [746, 320] width 1384 height 808
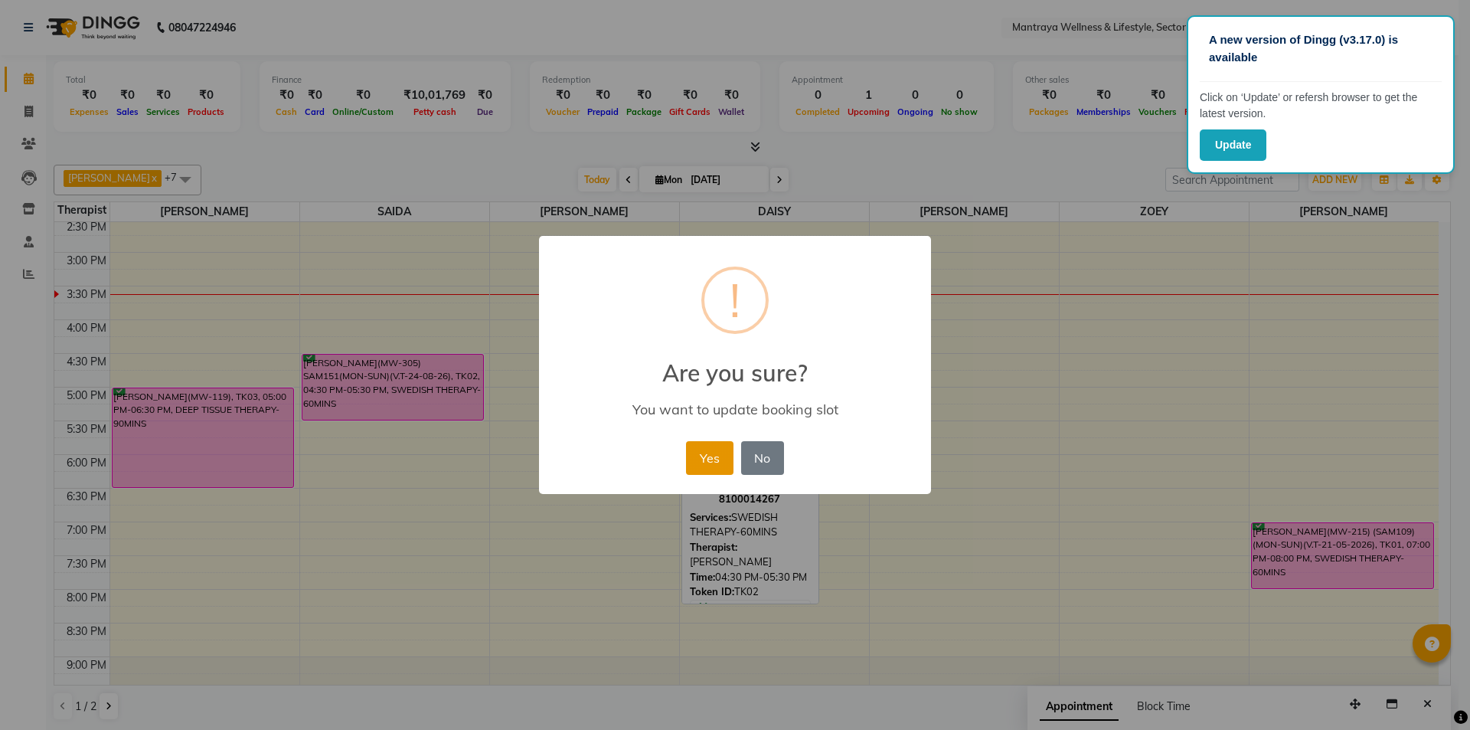
click at [722, 456] on button "Yes" at bounding box center [709, 458] width 47 height 34
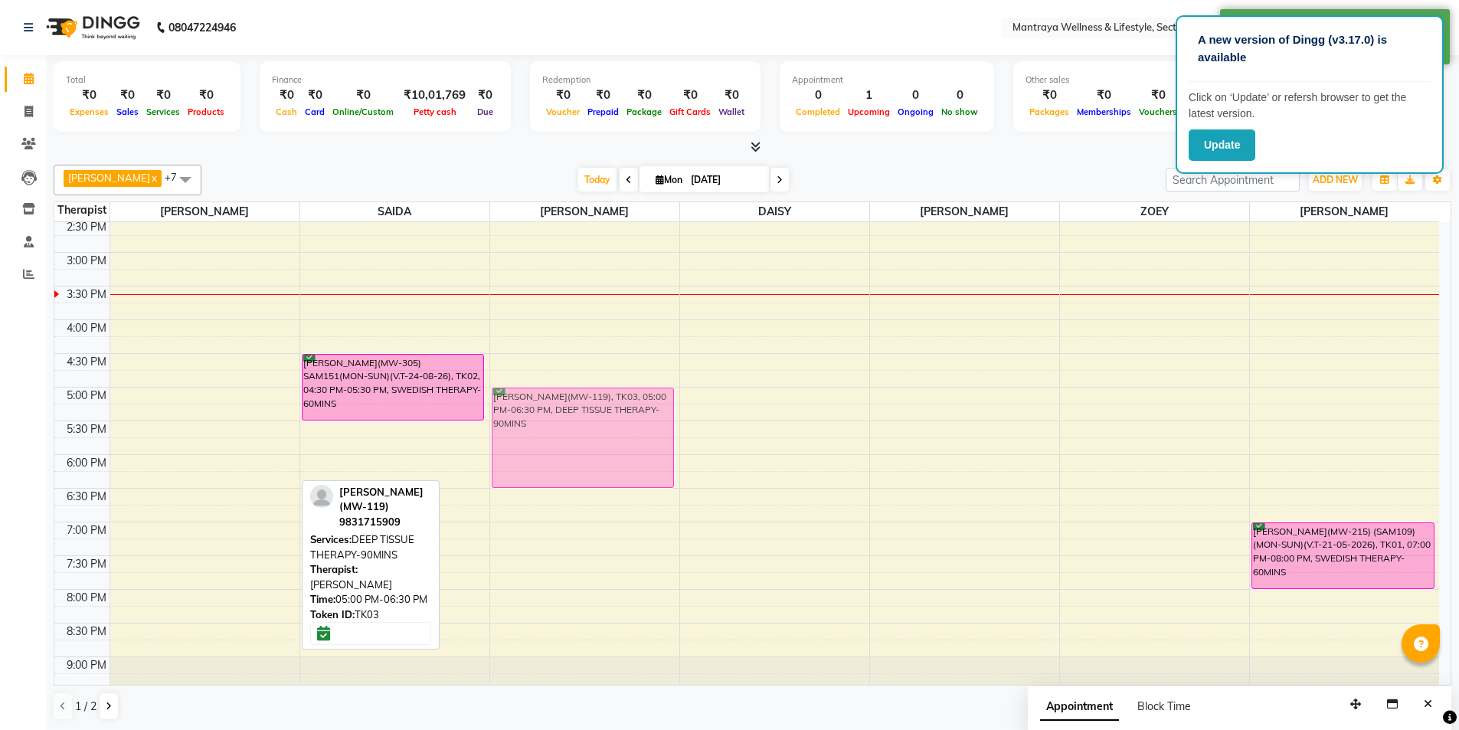
drag, startPoint x: 247, startPoint y: 449, endPoint x: 534, endPoint y: 449, distance: 287.1
click at [548, 449] on tr "[PERSON_NAME](MW-119), TK03, 05:00 PM-06:30 PM, DEEP TISSUE THERAPY-90MINS [PER…" at bounding box center [746, 320] width 1384 height 808
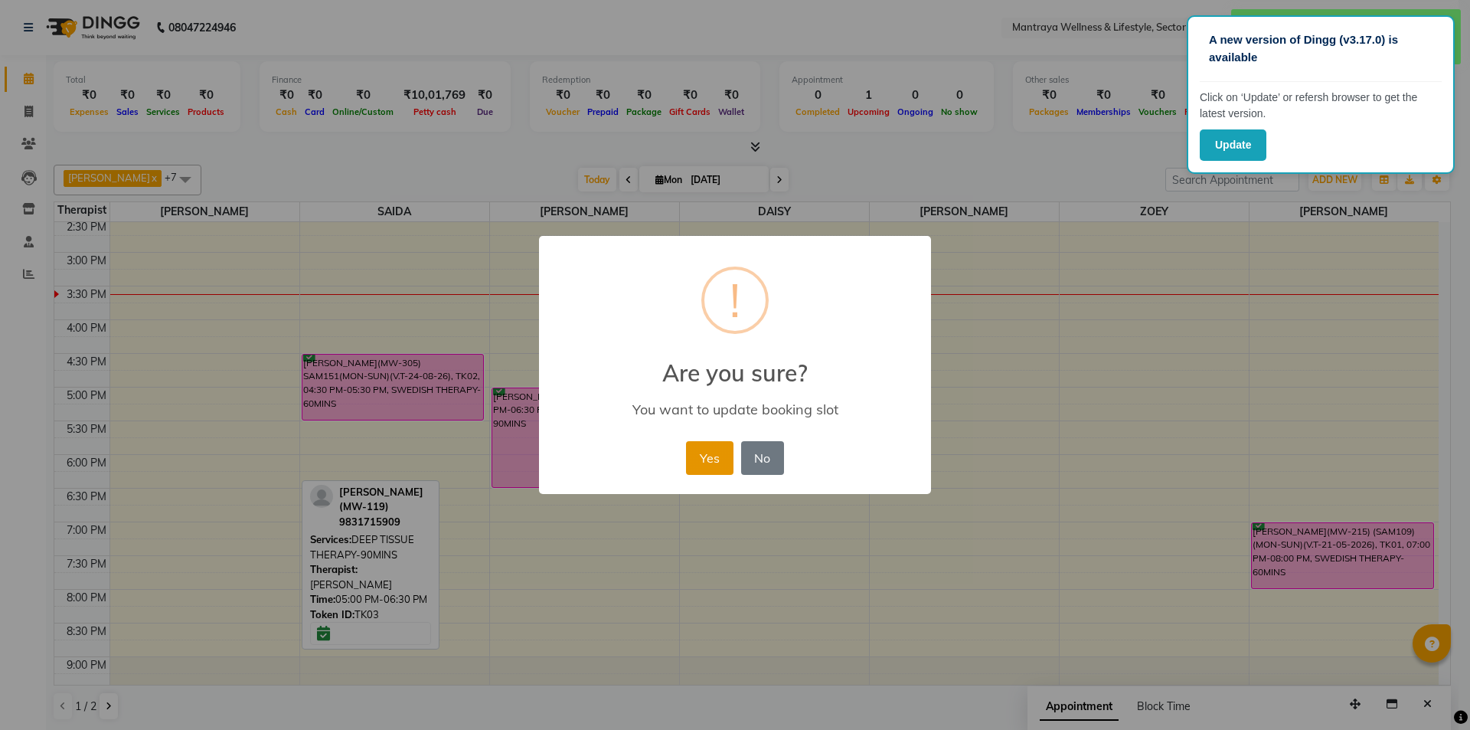
click at [703, 459] on button "Yes" at bounding box center [709, 458] width 47 height 34
